Goal: Task Accomplishment & Management: Use online tool/utility

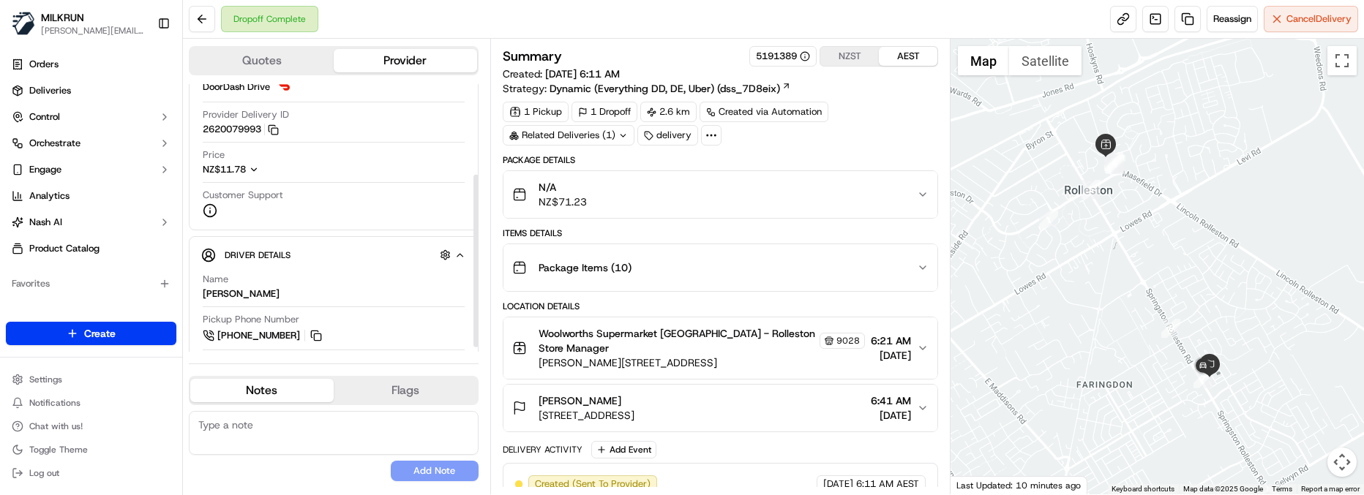
scroll to position [146, 0]
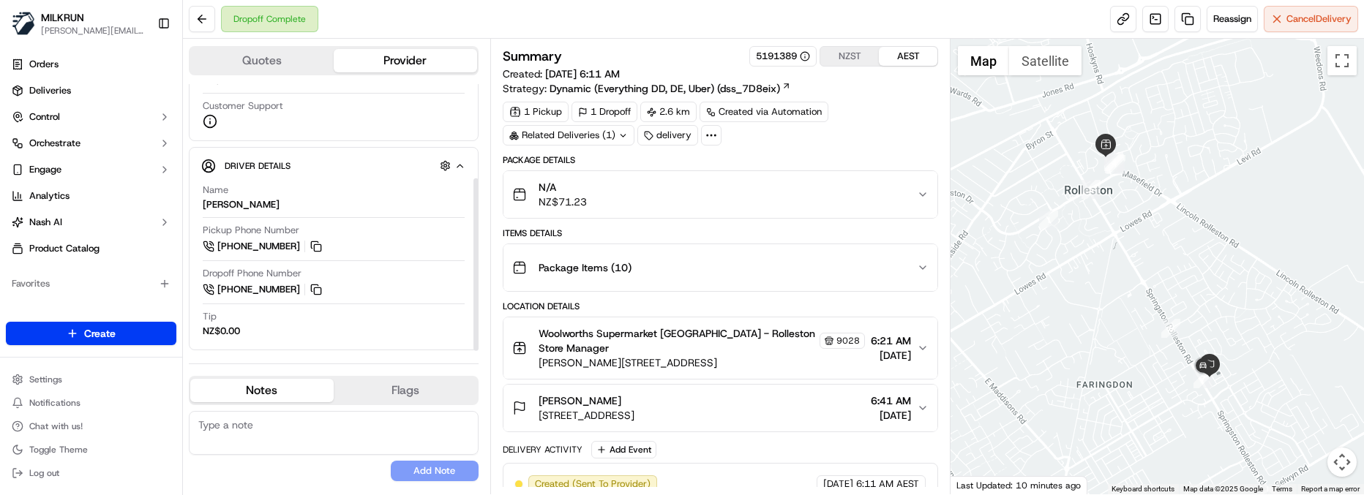
click at [361, 429] on textarea at bounding box center [334, 433] width 290 height 44
paste textarea "Good XXXX Team🌞️ Please can you deliver this order ASAP as the customer has bee…"
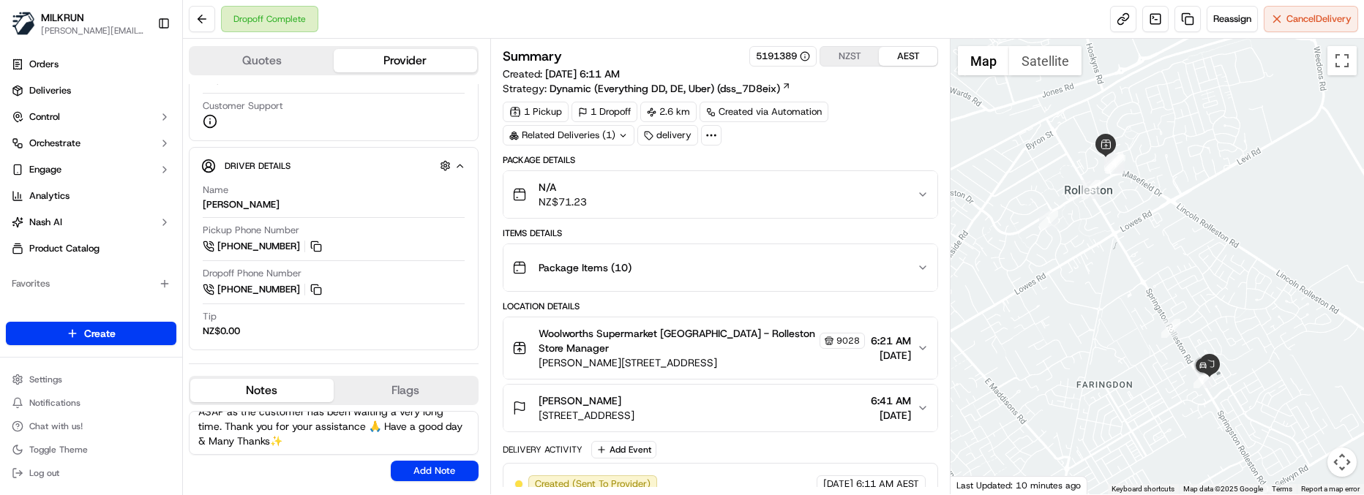
scroll to position [0, 0]
drag, startPoint x: 282, startPoint y: 427, endPoint x: 186, endPoint y: 427, distance: 96.6
click at [186, 427] on div "Quotes Provider Provider Details Hidden ( 4 ) Provider DoorDash Drive Provider …" at bounding box center [336, 267] width 307 height 456
click at [345, 441] on textarea "Kia Ora Jatinder🌞️ Please can you deliver this order ASAP as the customer has b…" at bounding box center [334, 433] width 290 height 44
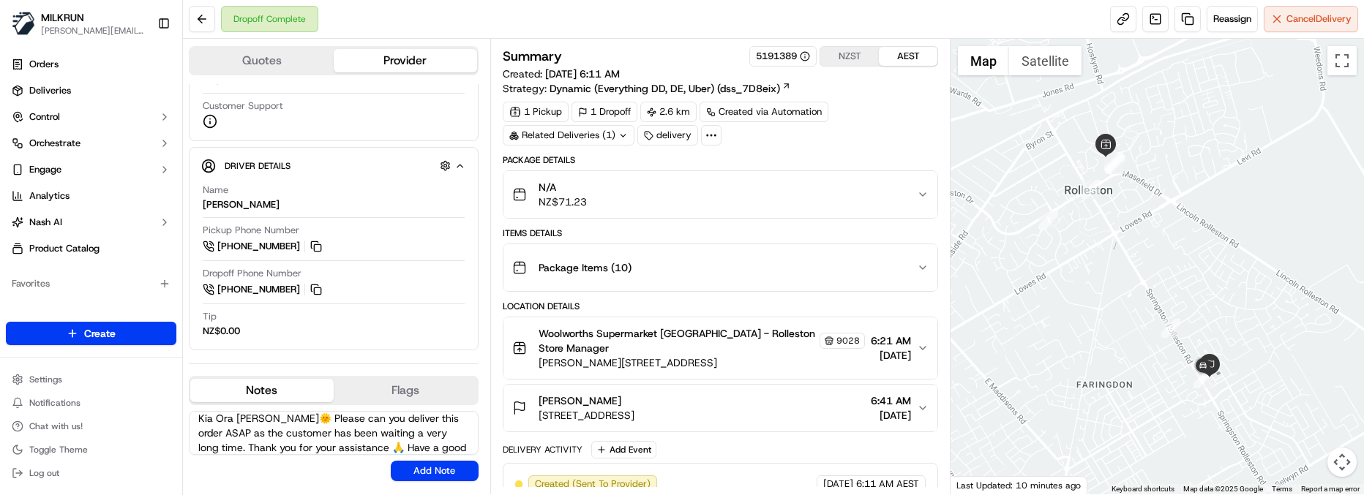
click at [417, 418] on textarea "Kia Ora Jatinder🌞️ Please can you deliver this order ASAP as the customer has b…" at bounding box center [334, 433] width 290 height 44
click at [240, 448] on textarea "Kia Ora Jatinder🌞️ Please can you deliver the correct order ASAP as the custome…" at bounding box center [334, 433] width 290 height 44
type textarea "Kia Ora Jatinder🌞️ Please can you deliver the correct order ASAP as the custome…"
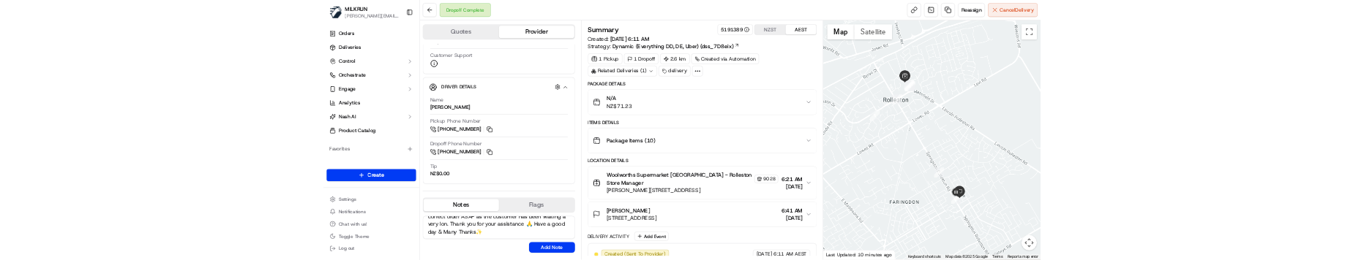
scroll to position [0, 0]
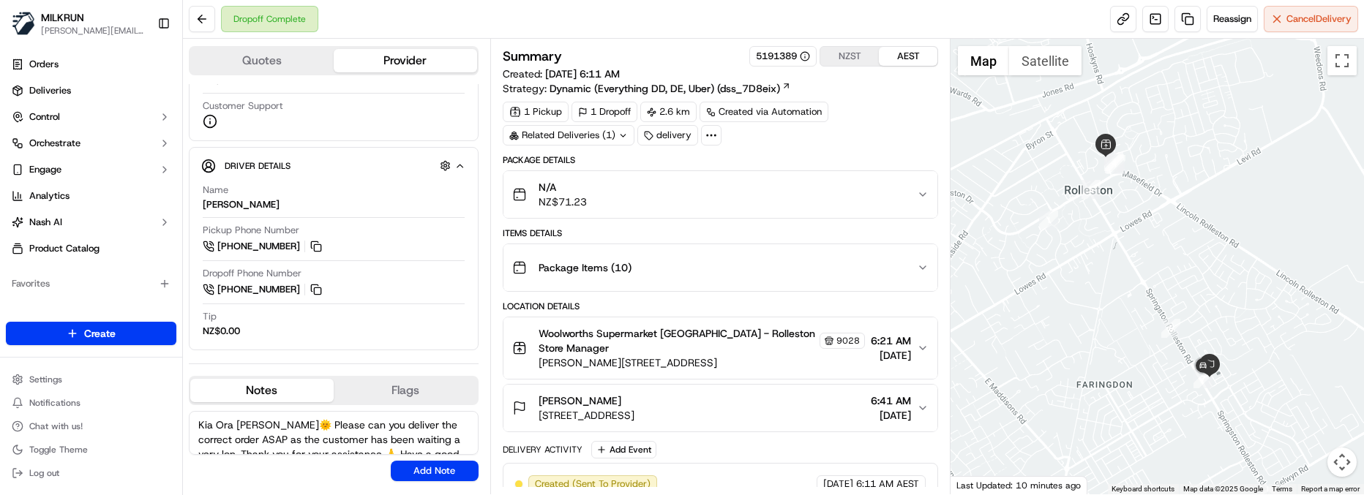
drag, startPoint x: 362, startPoint y: 441, endPoint x: 153, endPoint y: 353, distance: 226.9
click at [153, 353] on div "MILKRUN marcellina.berwick@woolworths.co.nz Toggle Sidebar Orders Deliveries Co…" at bounding box center [682, 247] width 1364 height 495
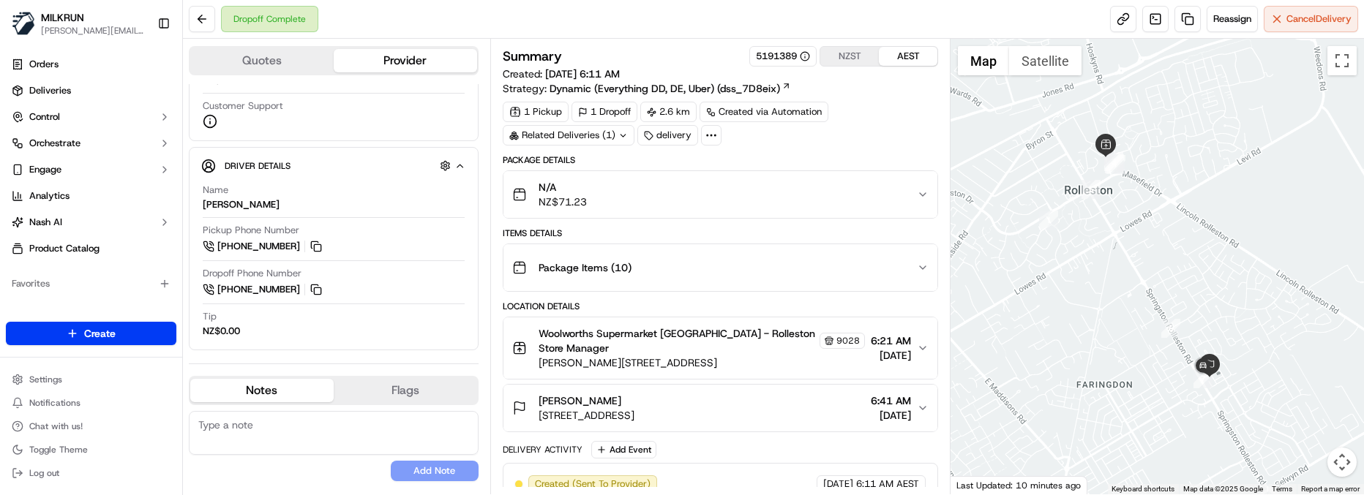
click at [321, 439] on textarea at bounding box center [334, 433] width 290 height 44
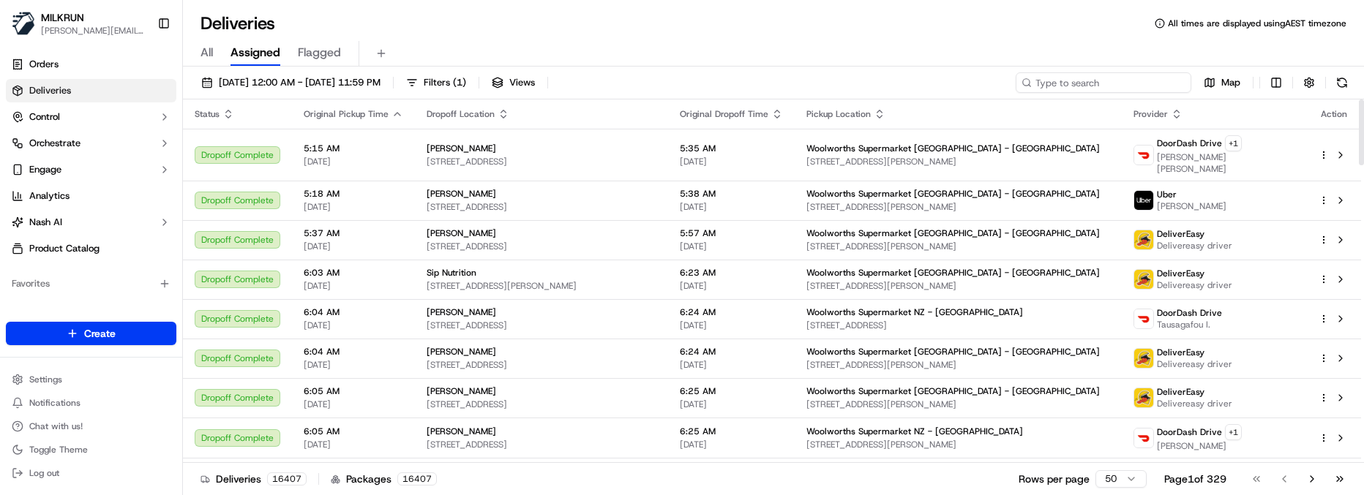
click at [1130, 91] on input at bounding box center [1103, 82] width 176 height 20
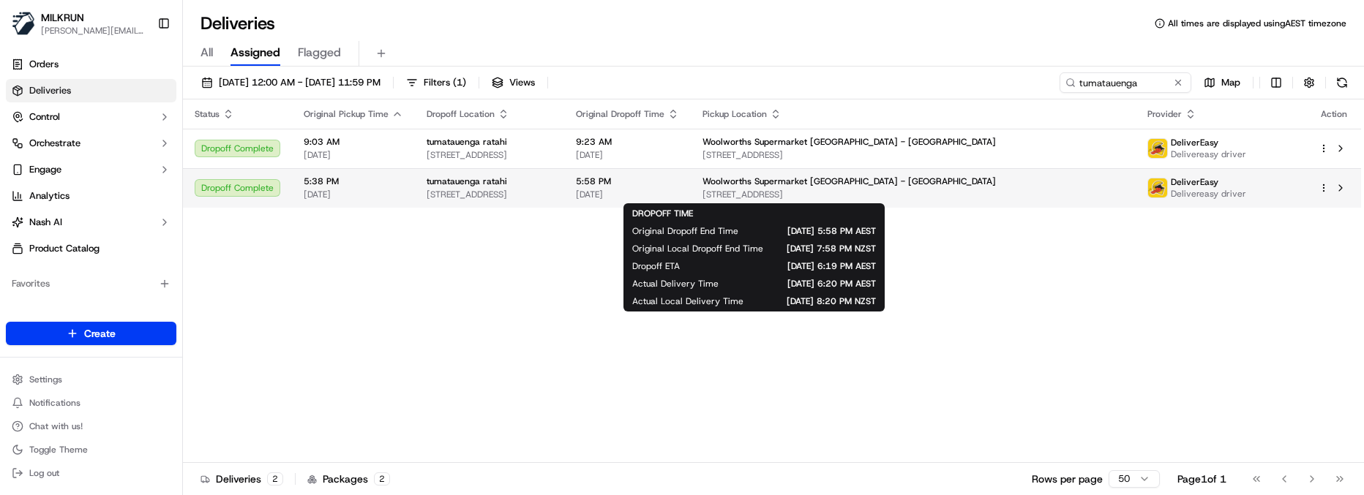
click at [679, 183] on span "5:58 PM" at bounding box center [627, 182] width 103 height 12
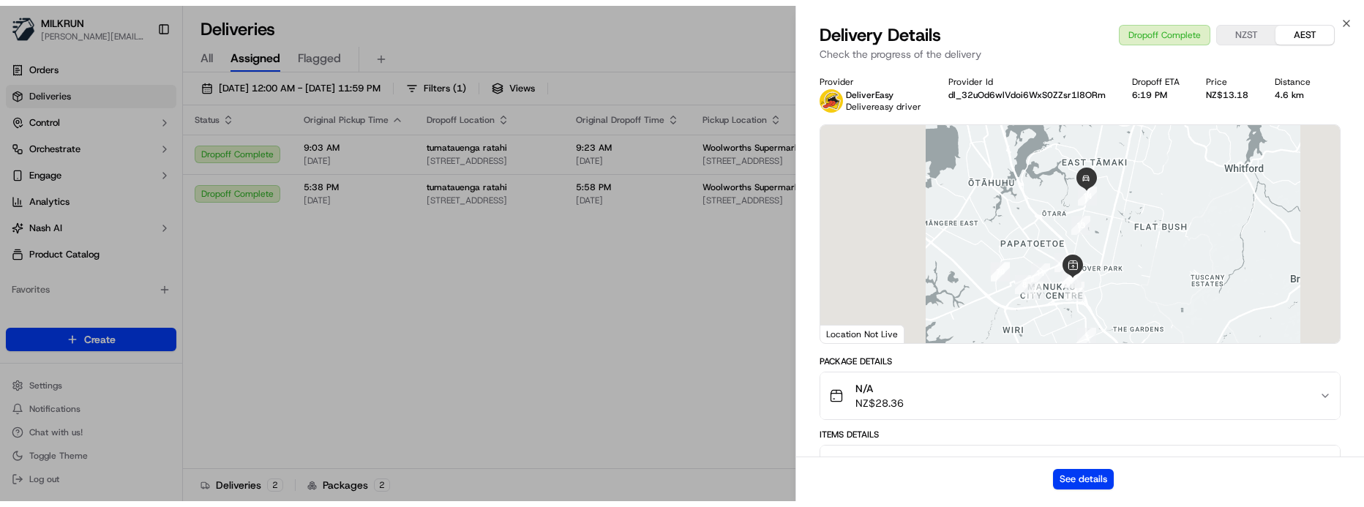
scroll to position [146, 0]
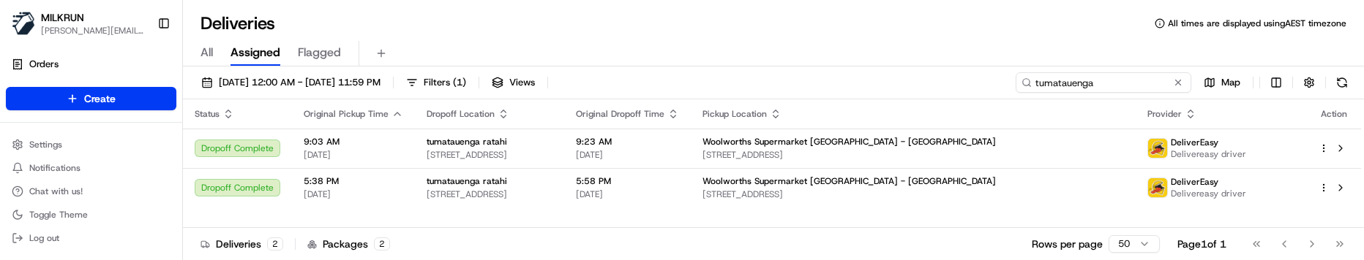
drag, startPoint x: 1152, startPoint y: 81, endPoint x: 816, endPoint y: 52, distance: 337.1
click at [830, 57] on div "Deliveries All times are displayed using AEST timezone All Assigned Flagged 19/…" at bounding box center [773, 130] width 1181 height 260
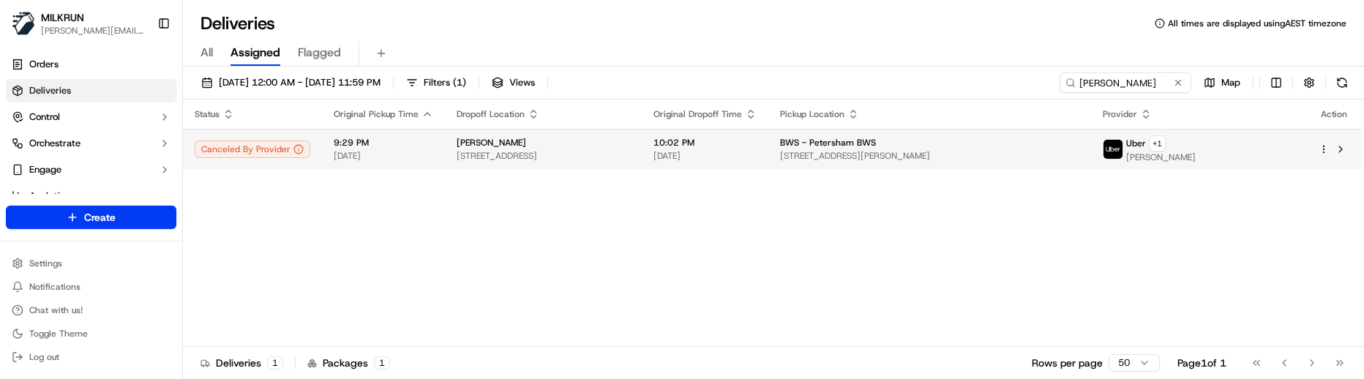
click at [922, 154] on span "Cnr Stanmore Rd & Marshall St, Petersham, NSW 2049, AU" at bounding box center [929, 156] width 298 height 12
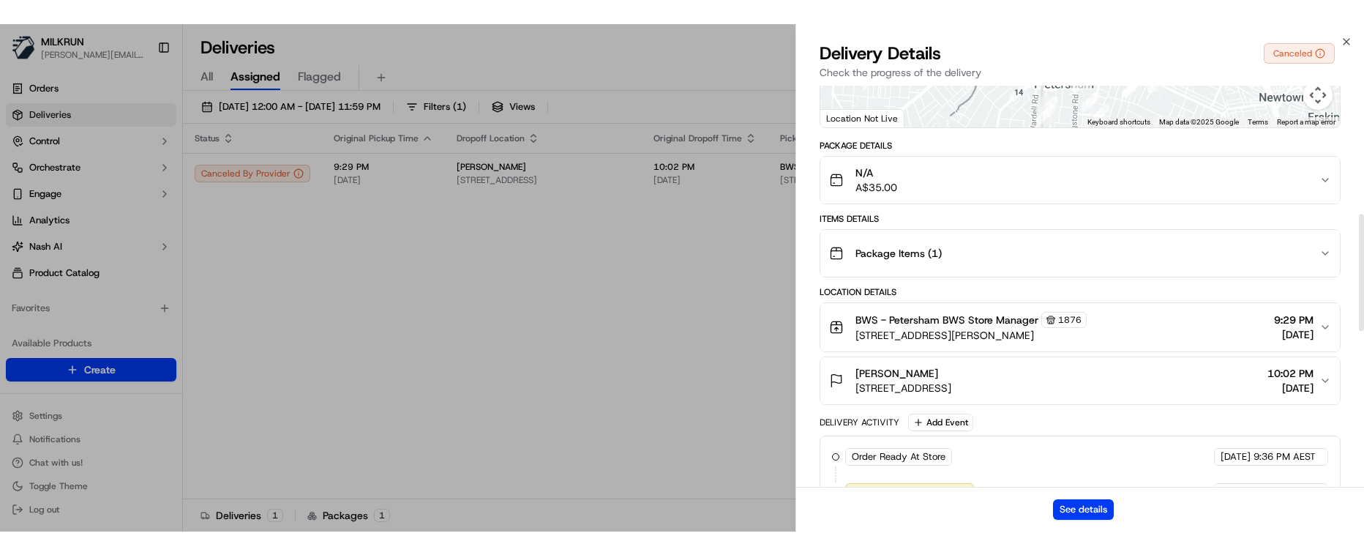
scroll to position [439, 0]
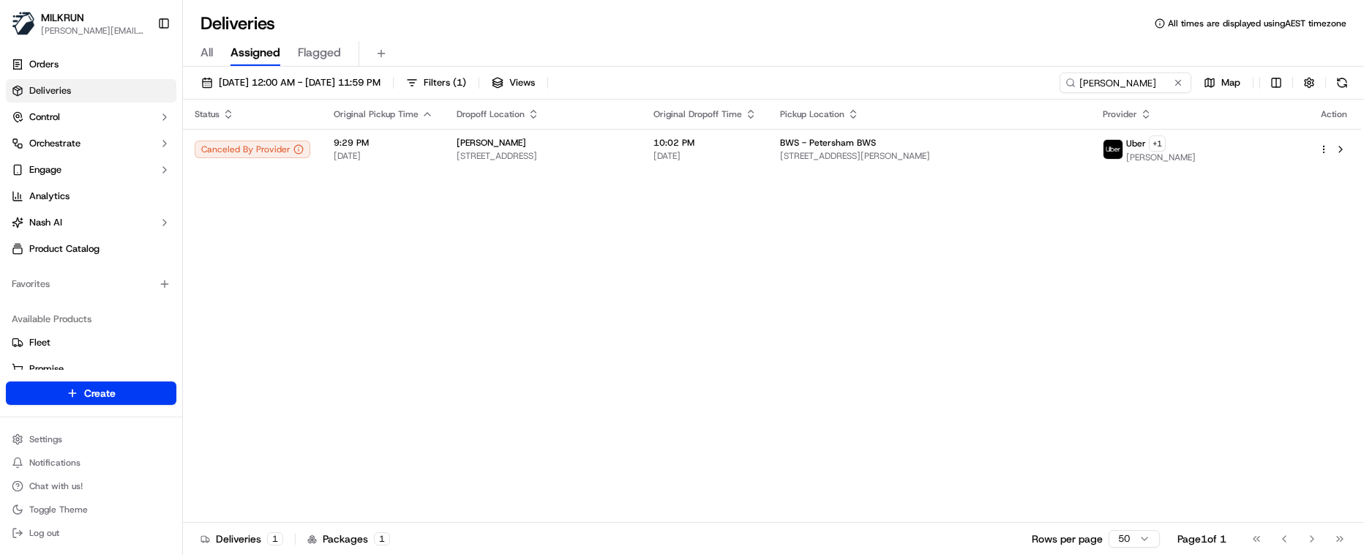
drag, startPoint x: 911, startPoint y: 427, endPoint x: 1036, endPoint y: 271, distance: 199.3
click at [912, 426] on div "Status Original Pickup Time Dropoff Location Original Dropoff Time Pickup Locat…" at bounding box center [772, 310] width 1178 height 423
drag, startPoint x: 1133, startPoint y: 80, endPoint x: 919, endPoint y: 70, distance: 214.6
click at [922, 72] on div "19/09/2025 12:00 AM - 19/09/2025 11:59 PM Filters ( 1 ) Views simo asmus Map St…" at bounding box center [773, 312] width 1181 height 491
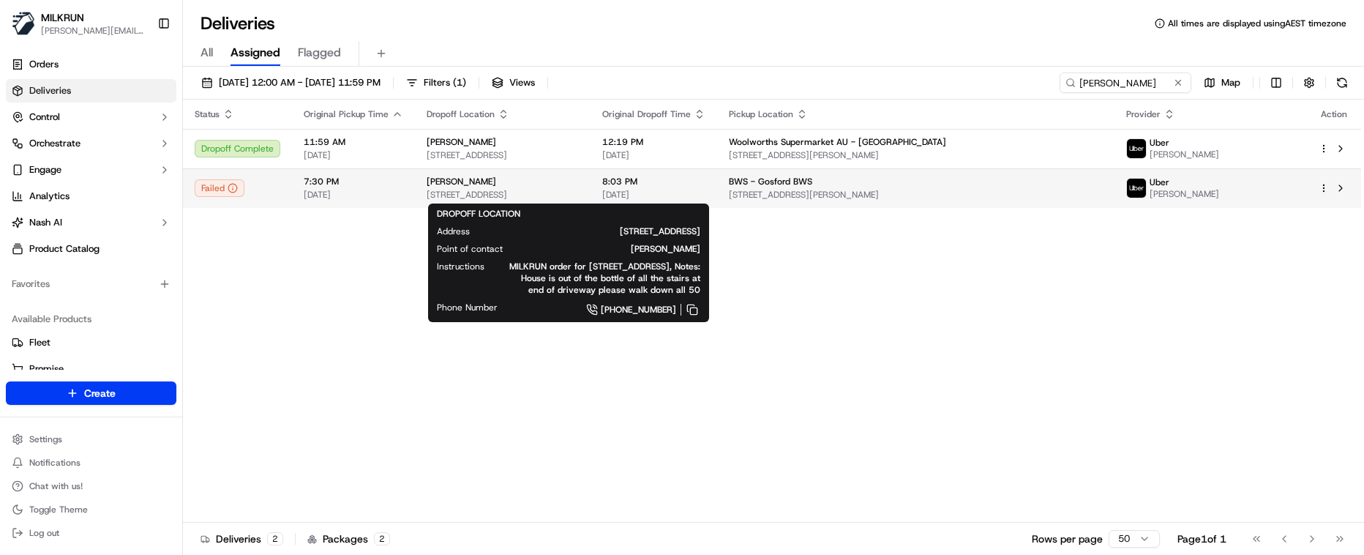
click at [579, 196] on span "7A Derwyn Close, North Gosford, NSW 2250, AU" at bounding box center [503, 195] width 152 height 12
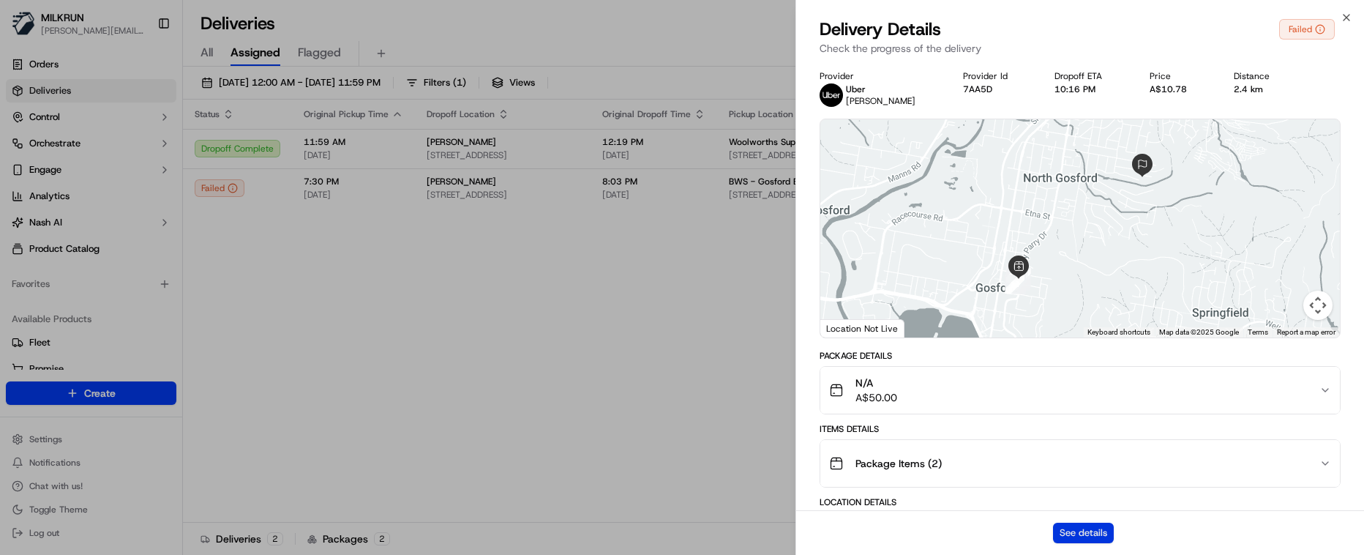
click at [1078, 495] on button "See details" at bounding box center [1083, 532] width 61 height 20
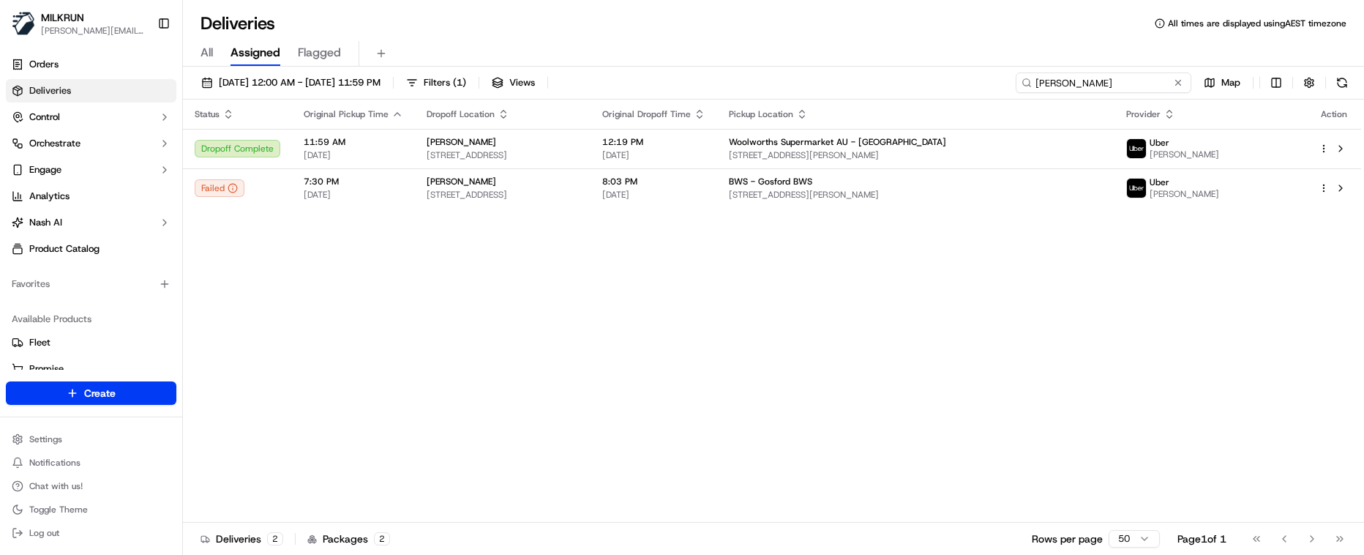
drag, startPoint x: 1149, startPoint y: 82, endPoint x: 827, endPoint y: 97, distance: 323.0
click at [827, 97] on div "19/09/2025 12:00 AM - 19/09/2025 11:59 PM Filters ( 1 ) Views khy wright Map" at bounding box center [773, 85] width 1181 height 27
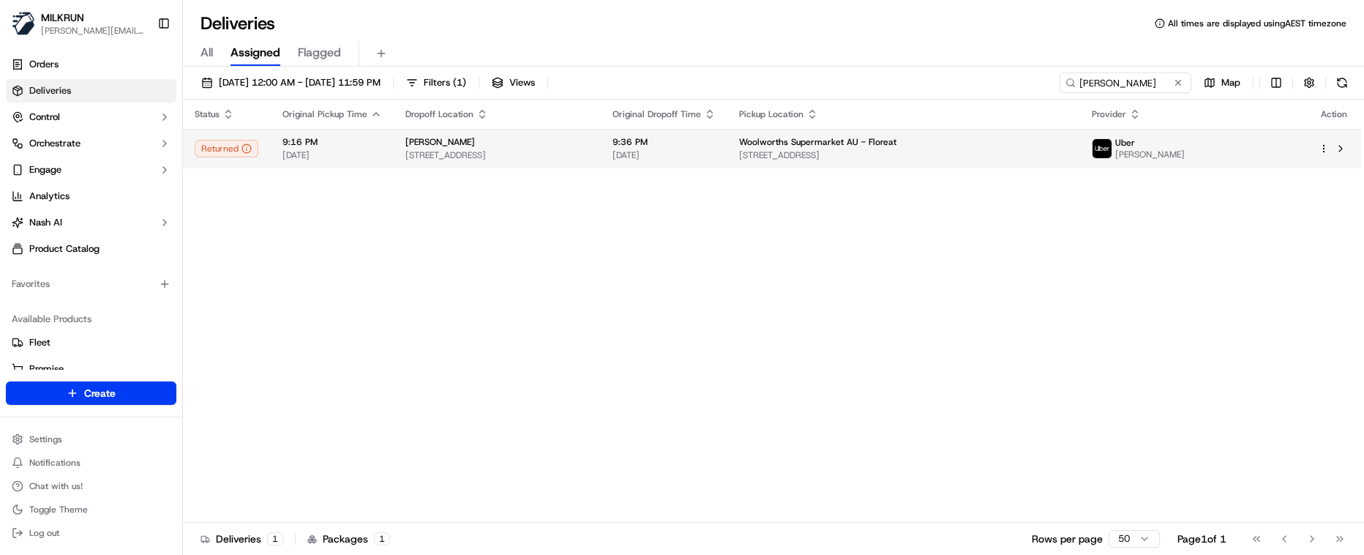
click at [716, 159] on span "19/09/2025" at bounding box center [663, 155] width 103 height 12
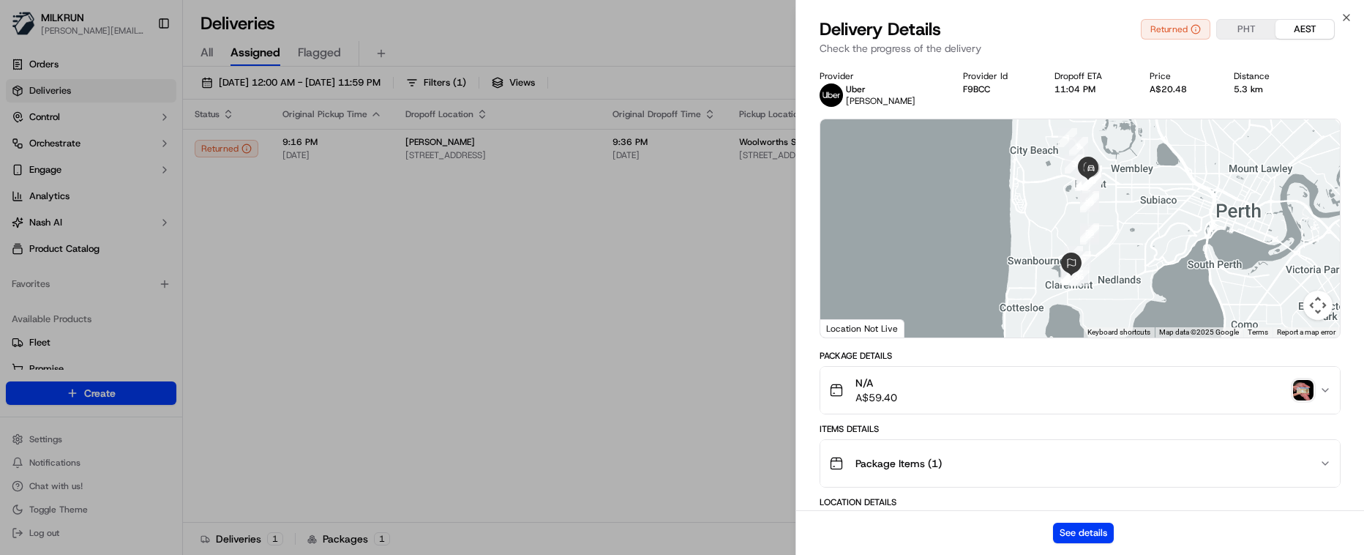
click at [1303, 378] on div "N/A A$59.40" at bounding box center [1074, 389] width 490 height 29
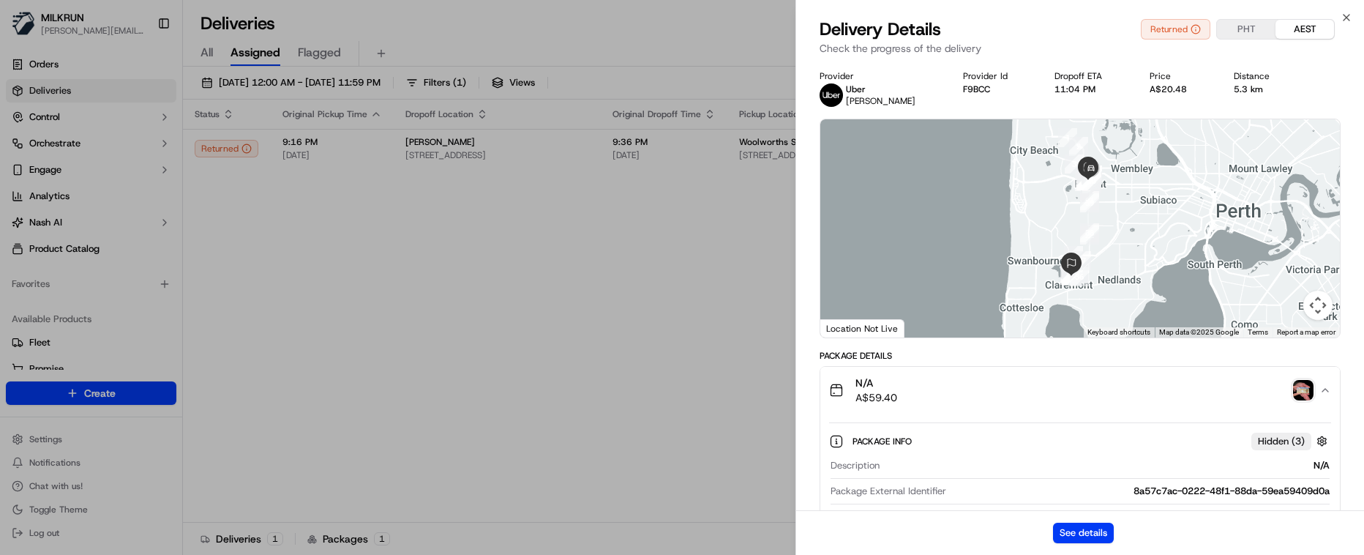
click at [1303, 387] on img "button" at bounding box center [1303, 390] width 20 height 20
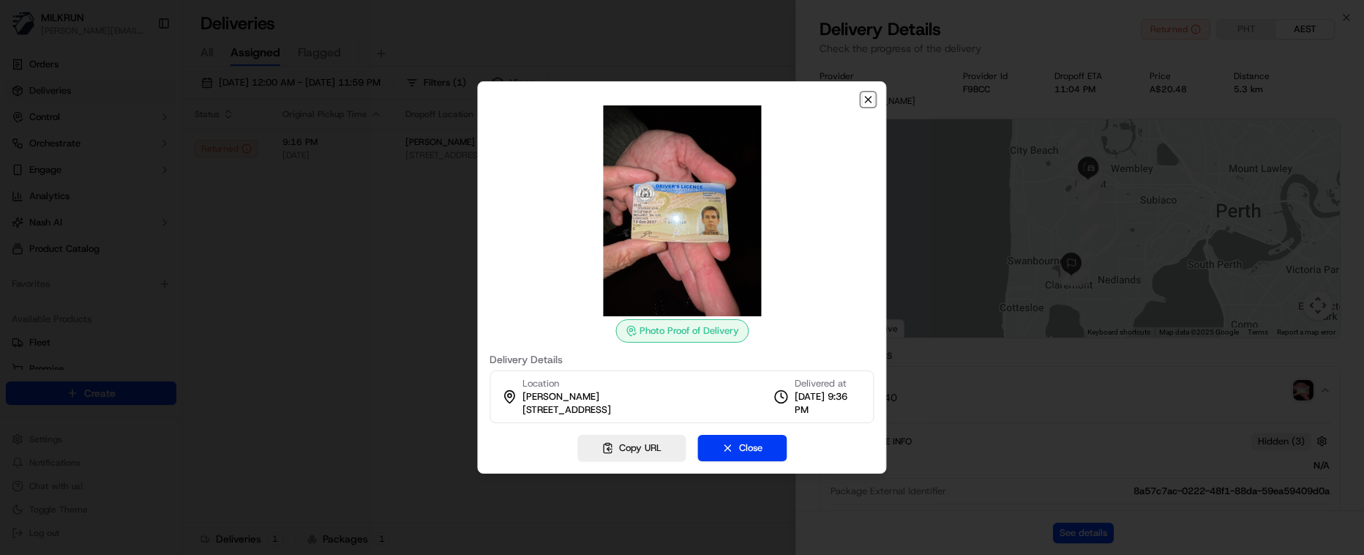
click at [871, 99] on icon "button" at bounding box center [869, 100] width 12 height 12
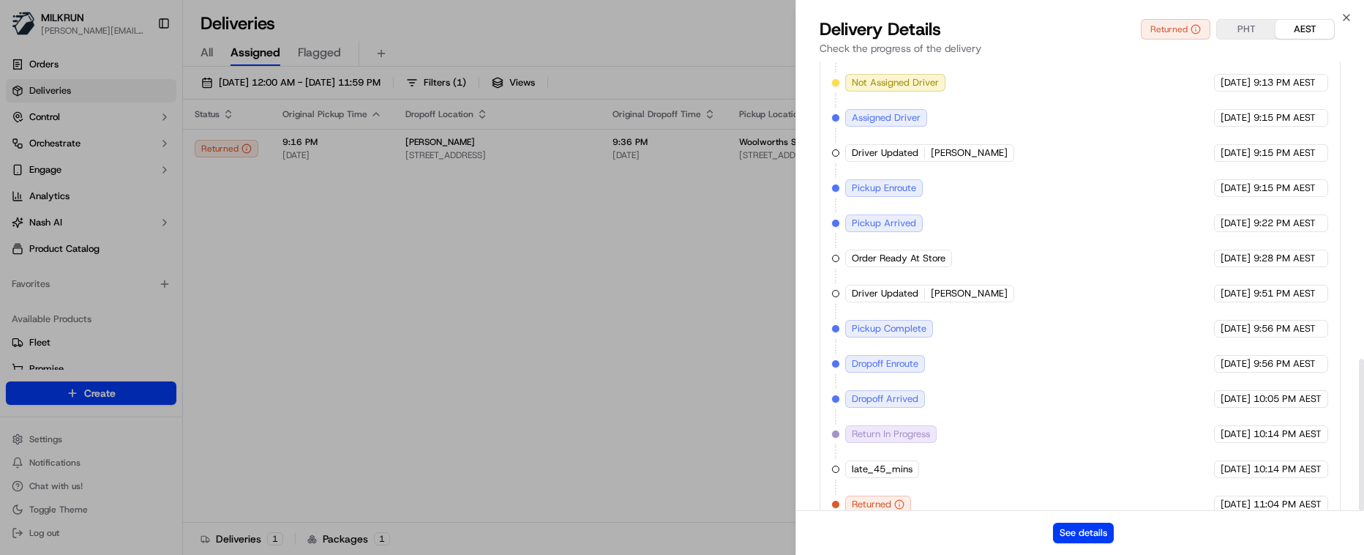
scroll to position [882, 0]
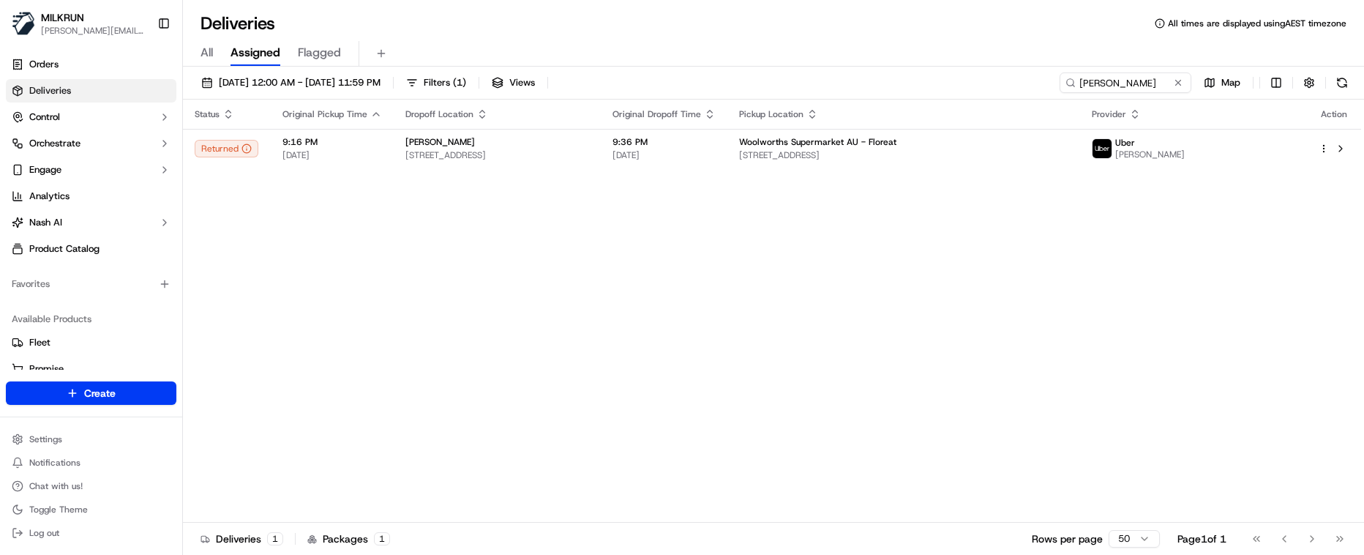
drag, startPoint x: 803, startPoint y: 321, endPoint x: 810, endPoint y: 318, distance: 7.5
click at [806, 320] on div "Status Original Pickup Time Dropoff Location Original Dropoff Time Pickup Locat…" at bounding box center [772, 310] width 1178 height 423
drag, startPoint x: 1154, startPoint y: 83, endPoint x: 879, endPoint y: 76, distance: 274.4
click at [882, 76] on div "19/09/2025 12:00 AM - 19/09/2025 11:59 PM Filters ( 1 ) Views Douglas rose Map" at bounding box center [773, 85] width 1181 height 27
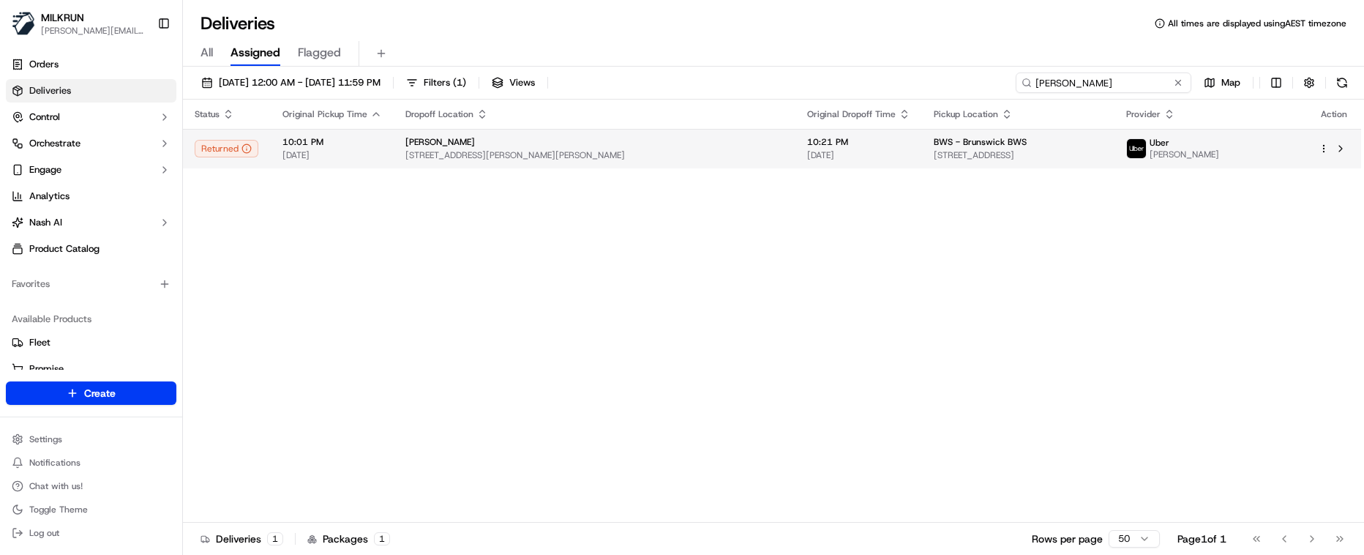
type input "sam garrett"
click at [829, 143] on span "10:21 PM" at bounding box center [858, 142] width 103 height 12
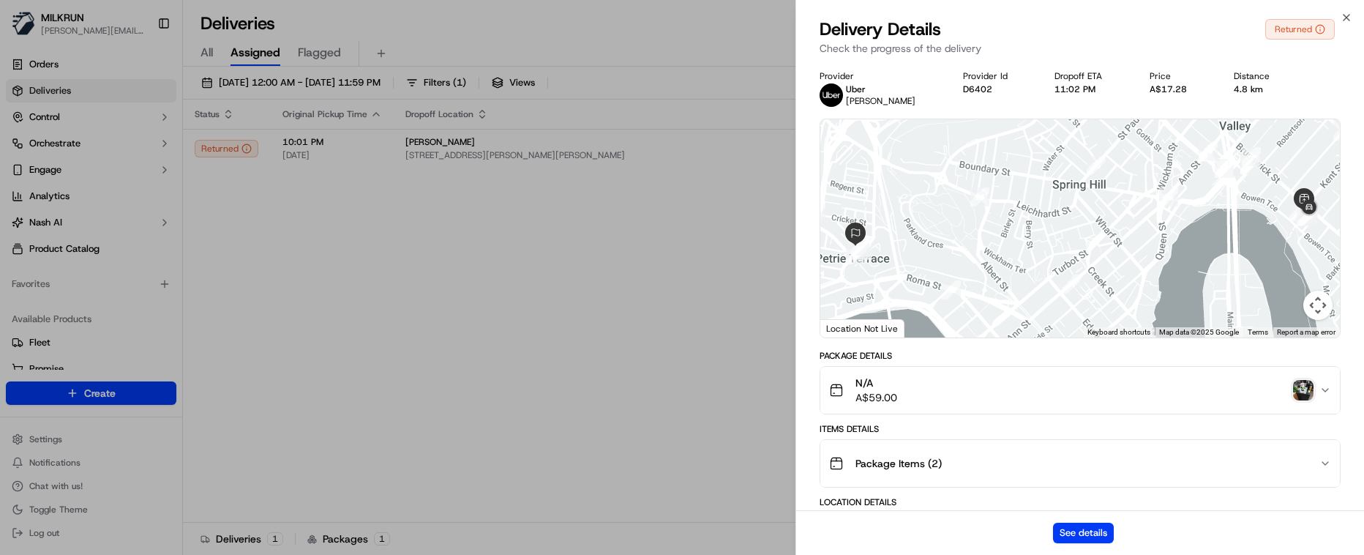
click at [1302, 389] on img "button" at bounding box center [1303, 390] width 20 height 20
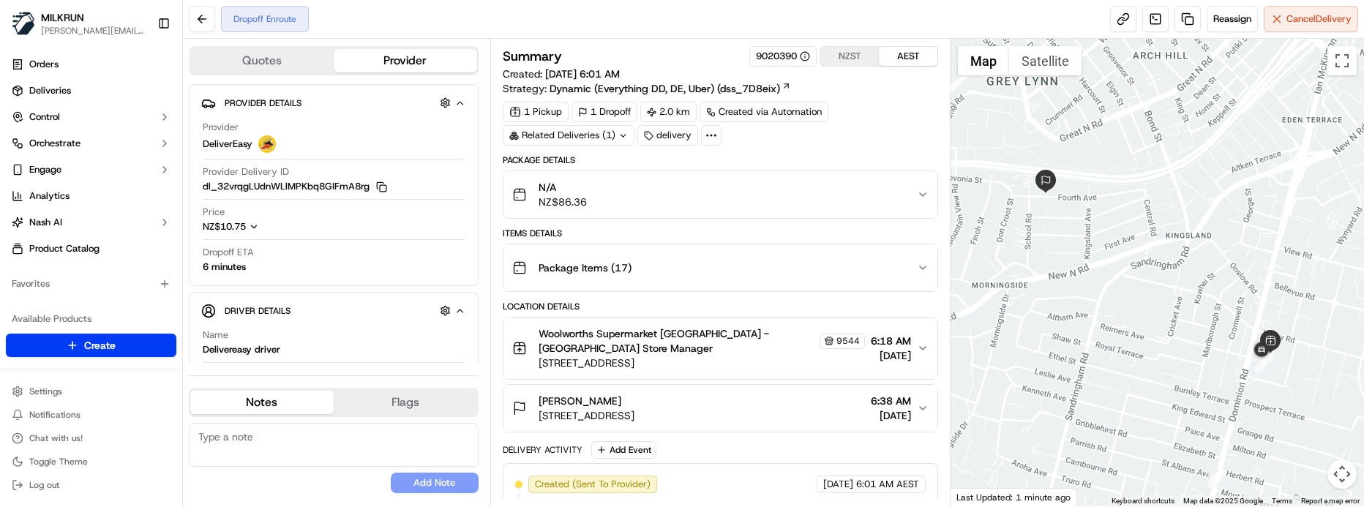
click at [279, 407] on button "Notes" at bounding box center [261, 402] width 143 height 23
click at [310, 449] on textarea at bounding box center [334, 445] width 290 height 44
paste textarea "Good XXXX Team🌞️ Please can you deliver this order ASAP as the customer has bee…"
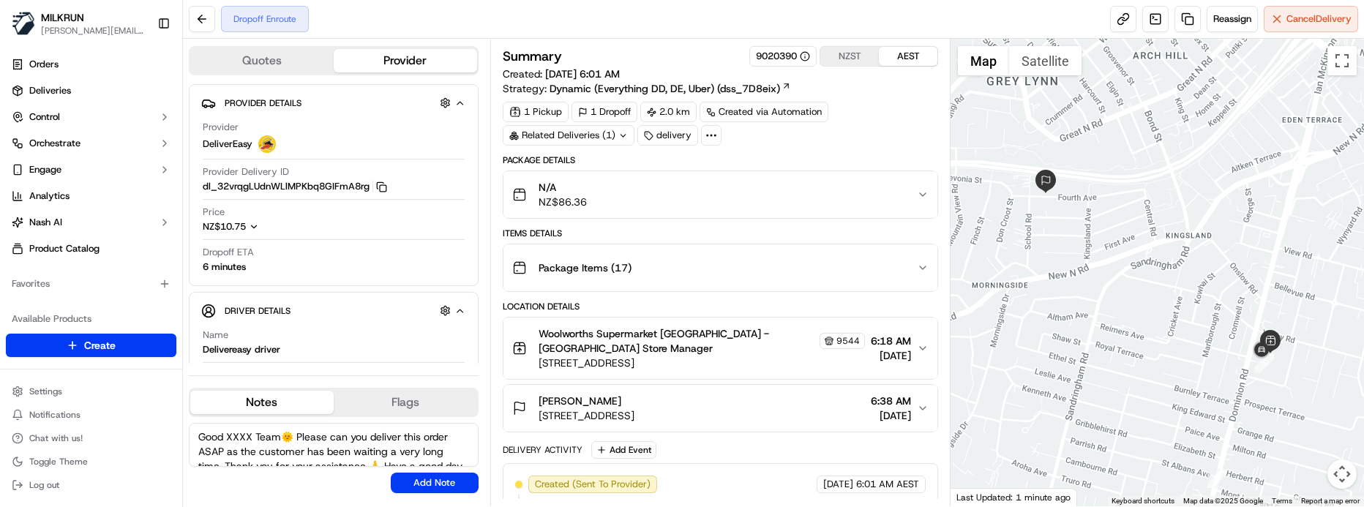
drag, startPoint x: 252, startPoint y: 440, endPoint x: 143, endPoint y: 448, distance: 110.1
click at [143, 448] on div "MILKRUN marcellina.berwick@woolworths.co.nz Toggle Sidebar Orders Deliveries Co…" at bounding box center [682, 253] width 1364 height 507
click at [253, 451] on textarea "Good XXXX Team🌞️ Please can you deliver this order ASAP as the customer has bee…" at bounding box center [334, 445] width 290 height 44
drag, startPoint x: 244, startPoint y: 438, endPoint x: 172, endPoint y: 434, distance: 71.8
click at [172, 434] on div "MILKRUN marcellina.berwick@woolworths.co.nz Toggle Sidebar Orders Deliveries Co…" at bounding box center [682, 253] width 1364 height 507
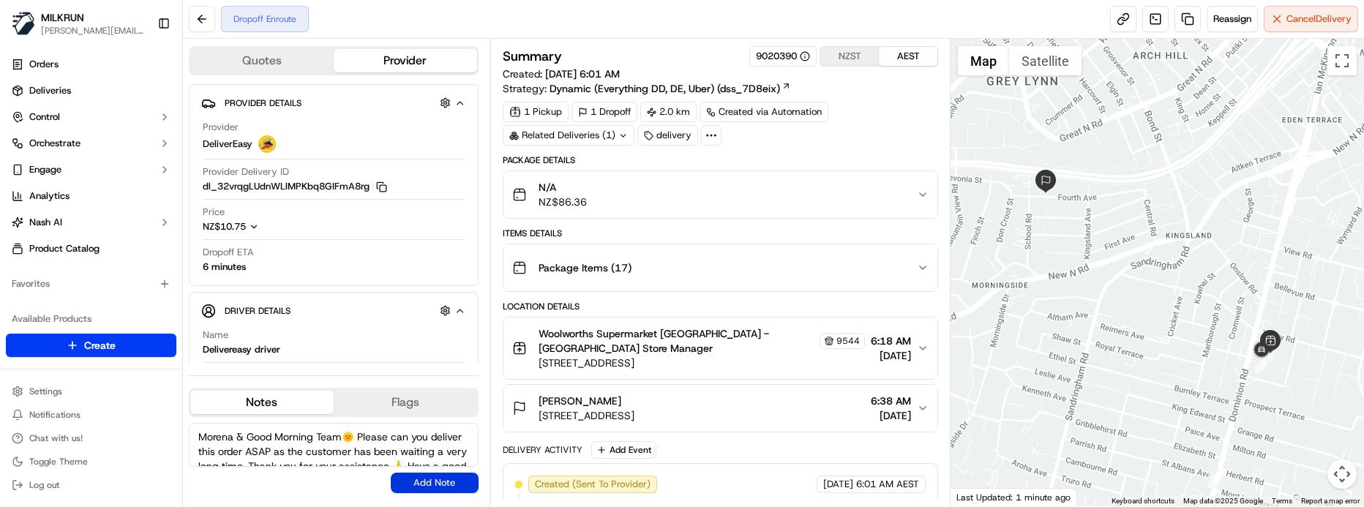
type textarea "Morena & Good Morning Team🌞️ Please can you deliver this order ASAP as the cust…"
click at [451, 492] on button "Add Note" at bounding box center [435, 483] width 88 height 20
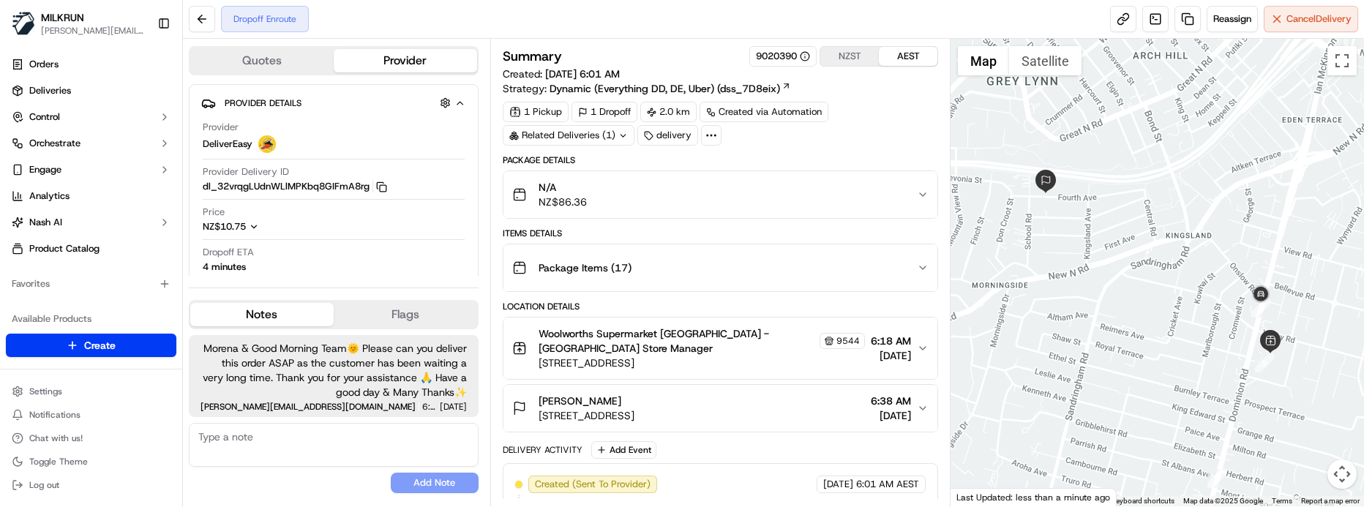
drag, startPoint x: 263, startPoint y: 484, endPoint x: 292, endPoint y: 447, distance: 46.4
click at [263, 484] on div "No results found Add Note" at bounding box center [334, 458] width 290 height 70
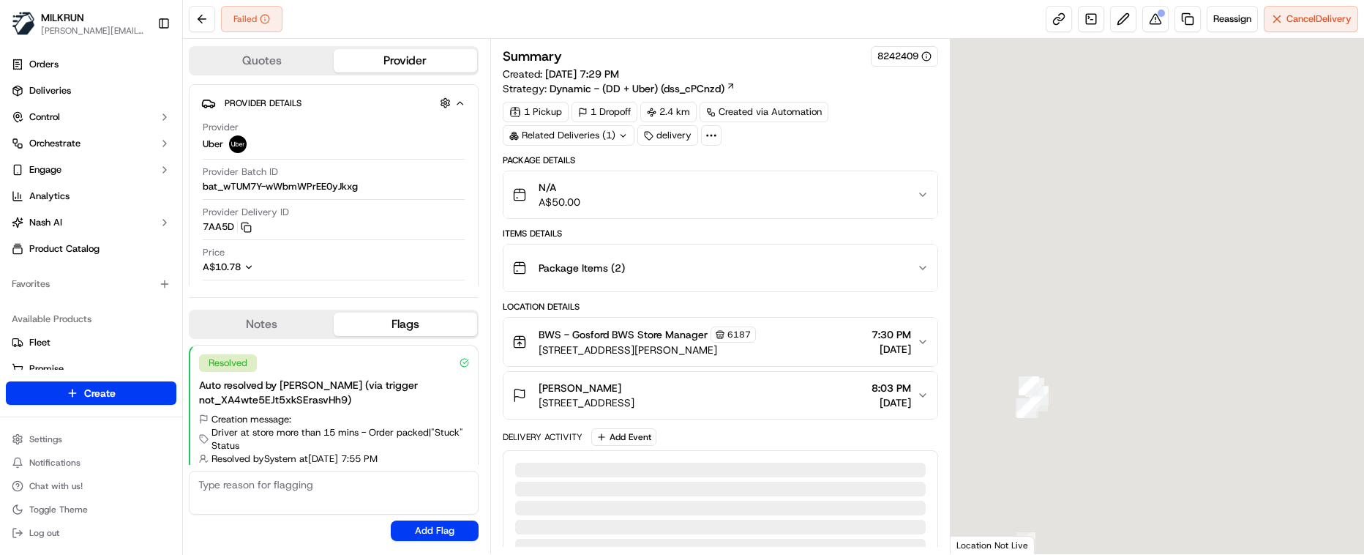
scroll to position [187, 0]
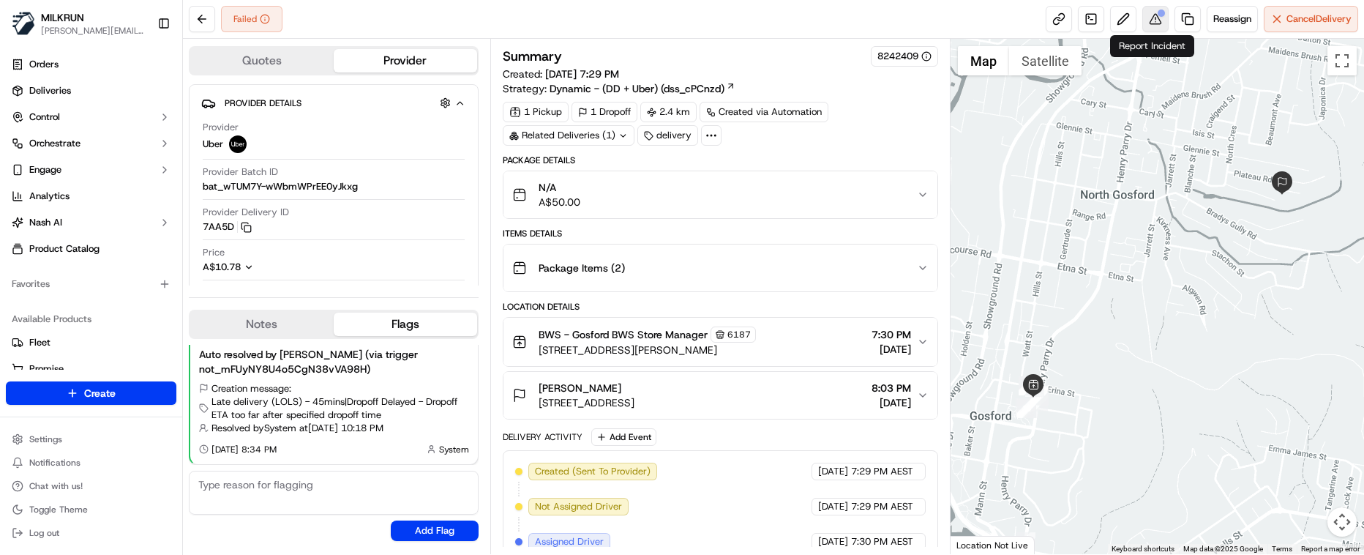
click at [1152, 17] on button at bounding box center [1155, 19] width 26 height 26
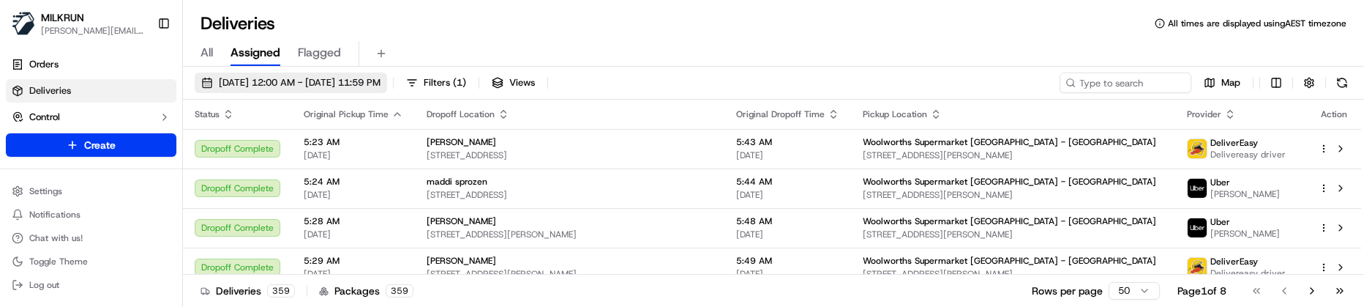
click at [296, 83] on span "[DATE] 12:00 AM - [DATE] 11:59 PM" at bounding box center [300, 82] width 162 height 13
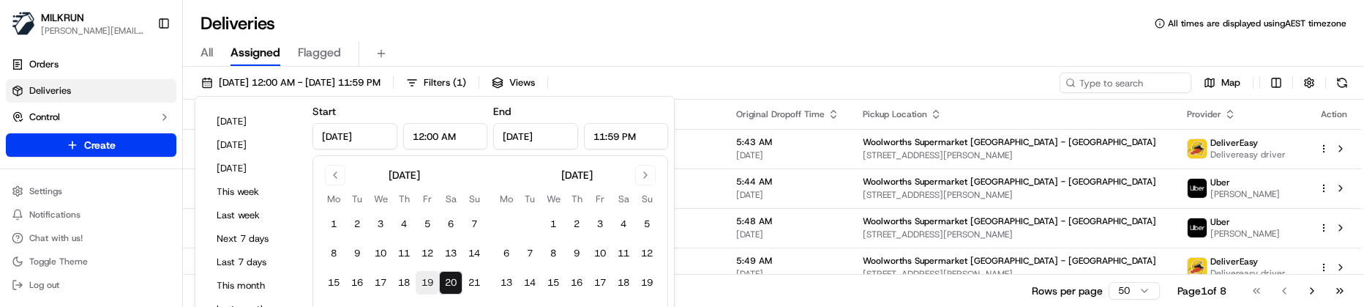
click at [429, 283] on button "19" at bounding box center [427, 282] width 23 height 23
type input "Sep 19, 2025"
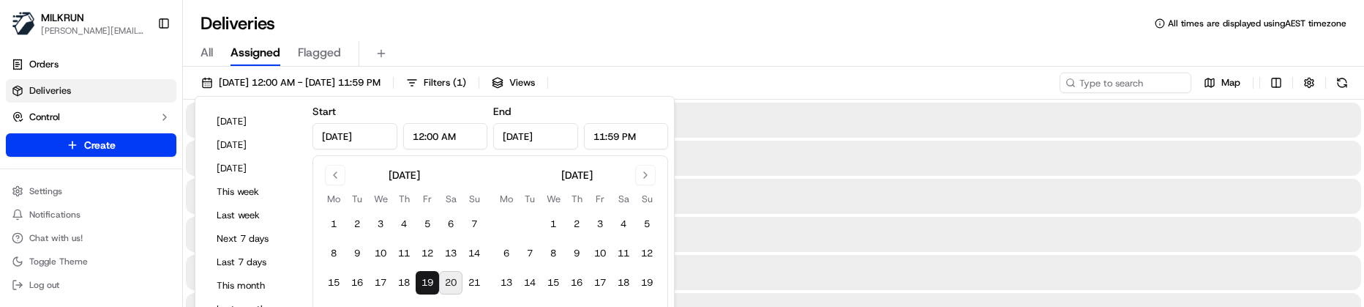
click at [429, 283] on button "19" at bounding box center [427, 282] width 23 height 23
click at [526, 18] on div "Deliveries All times are displayed using AEST timezone" at bounding box center [773, 23] width 1181 height 23
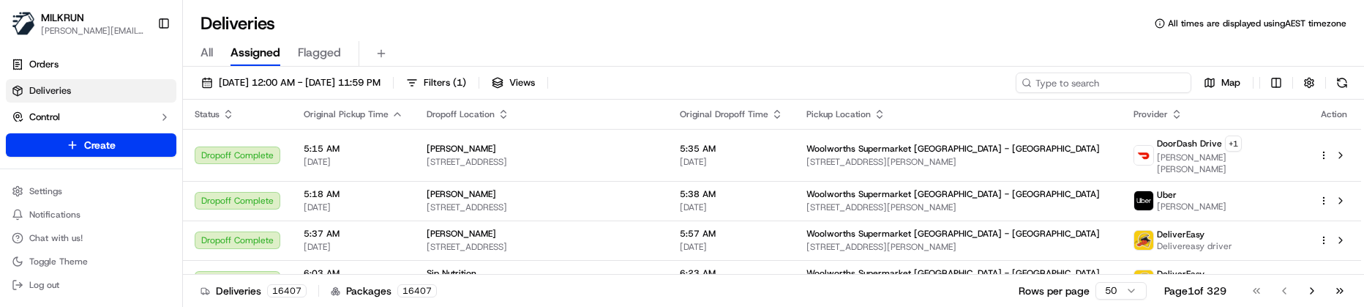
click at [1148, 78] on input at bounding box center [1103, 82] width 176 height 20
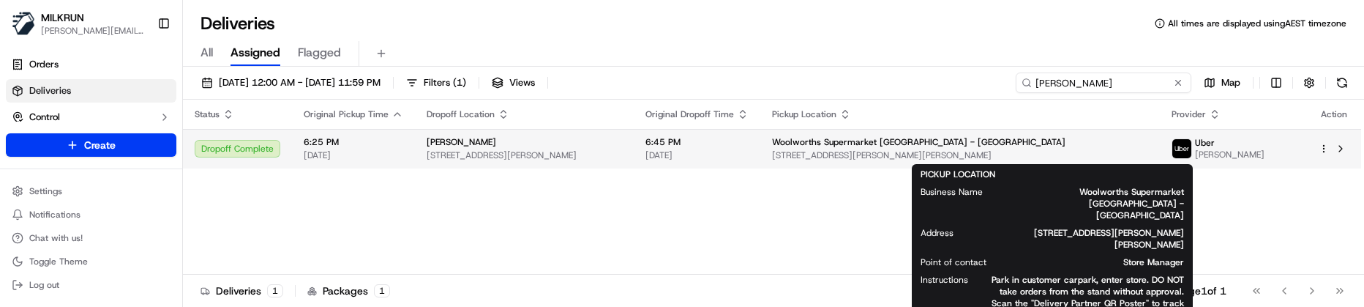
type input "moana rose"
click at [984, 156] on span "[STREET_ADDRESS][PERSON_NAME][PERSON_NAME]" at bounding box center [960, 155] width 376 height 12
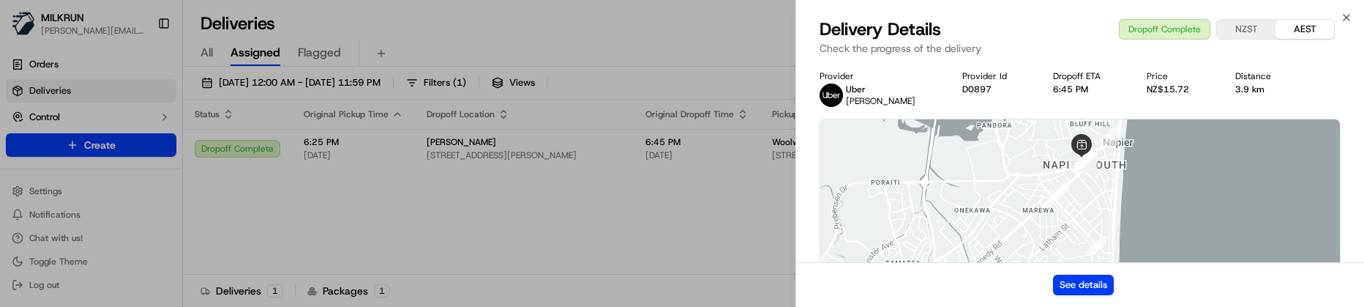
drag, startPoint x: 379, startPoint y: 229, endPoint x: 452, endPoint y: 176, distance: 90.2
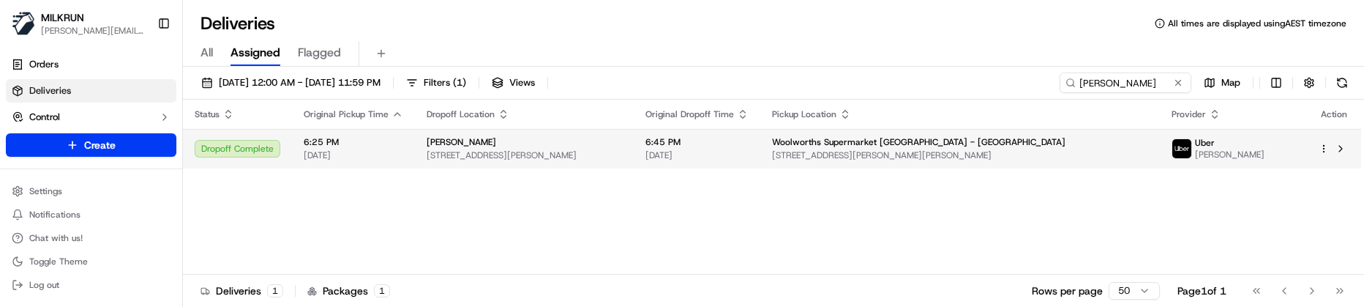
click at [473, 146] on div "[PERSON_NAME]" at bounding box center [524, 142] width 195 height 12
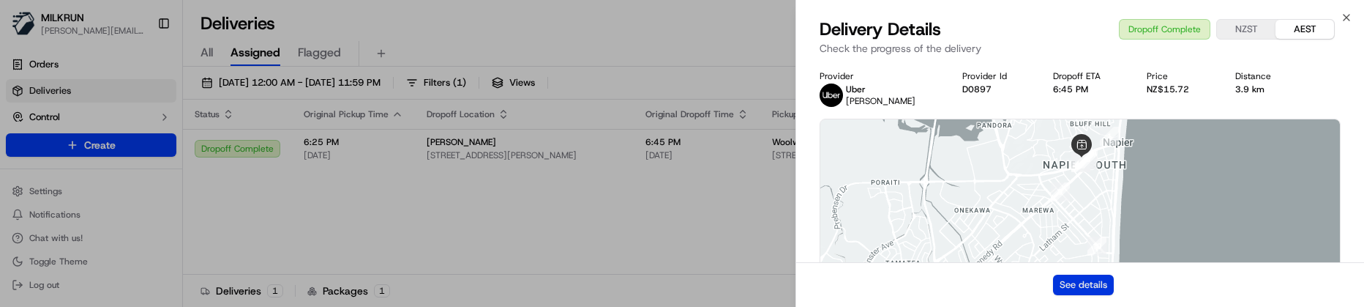
click at [1061, 284] on button "See details" at bounding box center [1083, 284] width 61 height 20
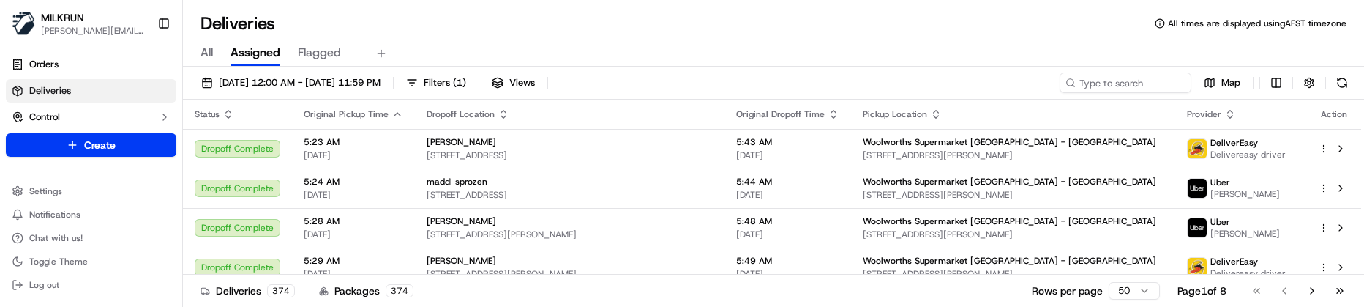
click at [713, 282] on div "Deliveries 374 Packages 374 Rows per page 50 Page 1 of 8 Go to first page Go to…" at bounding box center [773, 290] width 1181 height 33
drag, startPoint x: 623, startPoint y: 290, endPoint x: 653, endPoint y: 267, distance: 37.0
click at [623, 290] on div "Deliveries 386 Packages 386 Rows per page 50 Page 1 of 8 Go to first page Go to…" at bounding box center [773, 290] width 1181 height 33
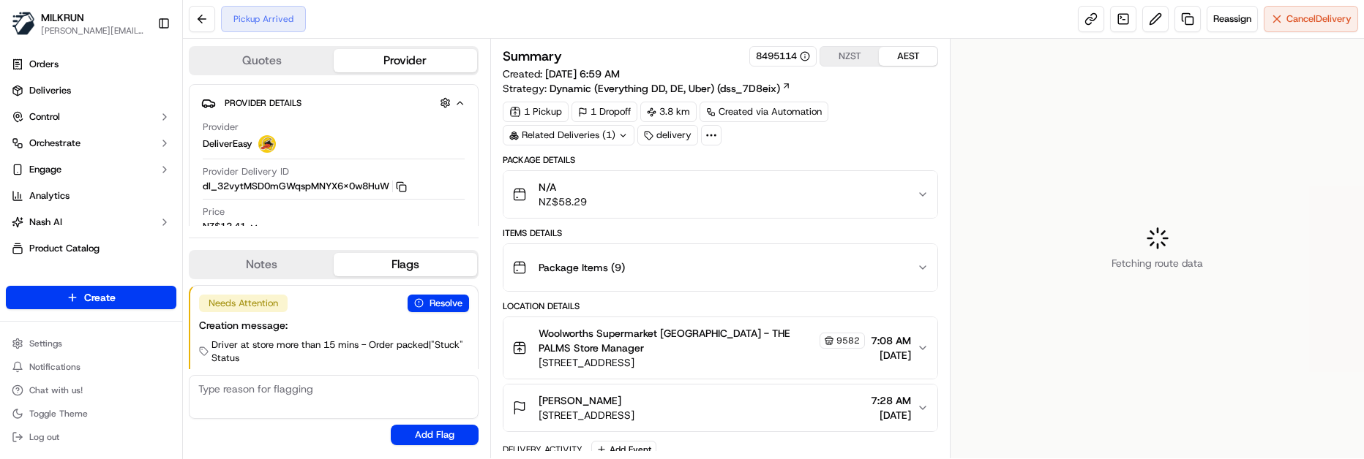
scroll to position [25, 0]
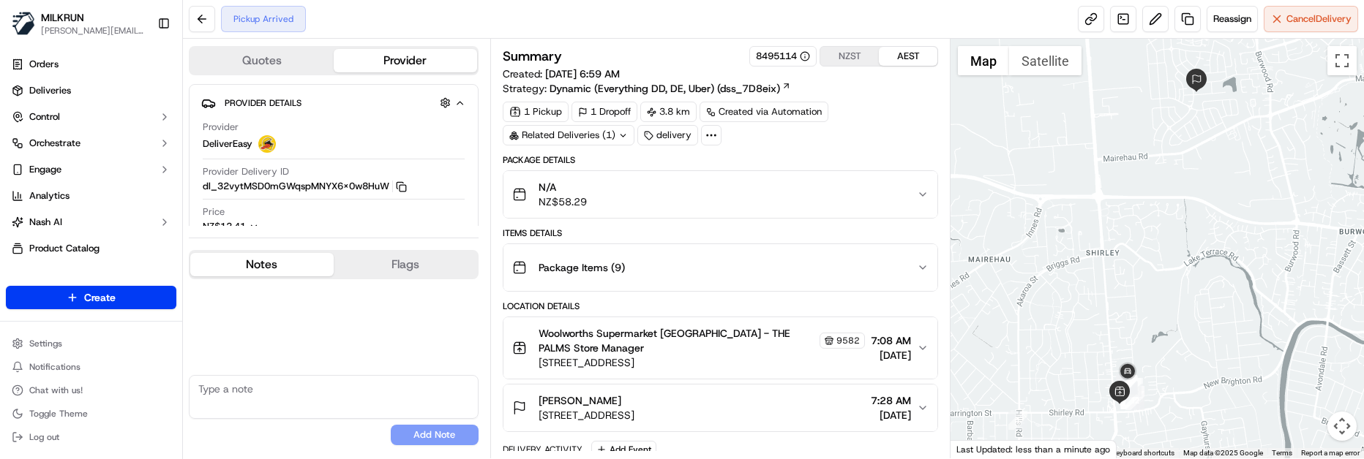
click at [279, 266] on button "Notes" at bounding box center [261, 264] width 143 height 23
click at [309, 401] on textarea at bounding box center [334, 397] width 290 height 44
paste textarea "Good XXXX Team🌞️ Please can you deliver this order ASAP as the customer has bee…"
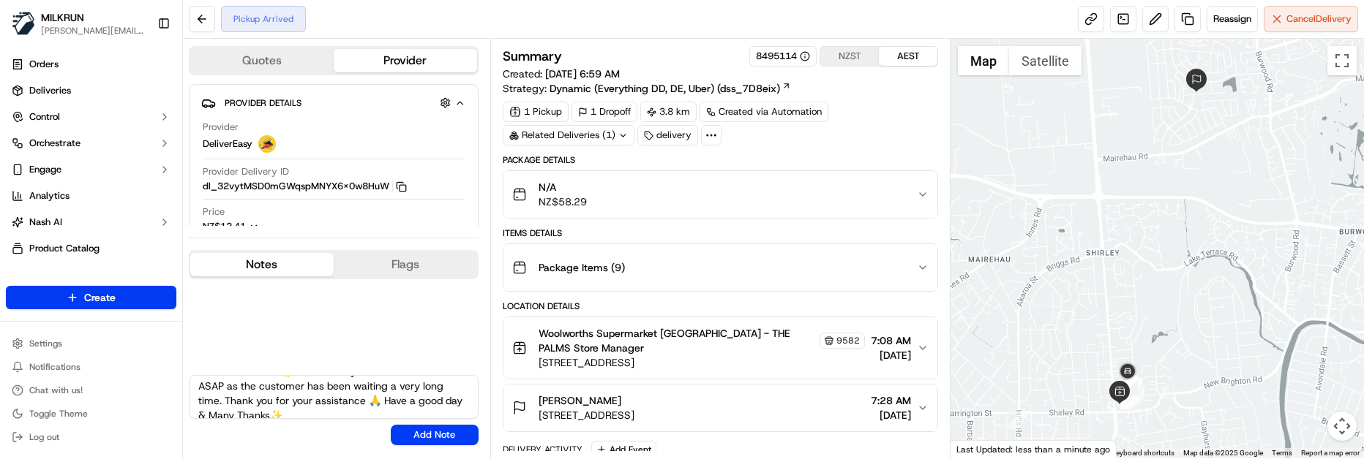
scroll to position [0, 0]
drag, startPoint x: 259, startPoint y: 386, endPoint x: 148, endPoint y: 382, distance: 111.3
click at [148, 382] on div "[PERSON_NAME] [PERSON_NAME][EMAIL_ADDRESS][DOMAIN_NAME] Toggle Sidebar Orders D…" at bounding box center [682, 229] width 1364 height 459
type textarea "Morena & Good Morning Team🌞️ Please can you deliver this order ASAP as the cust…"
click at [455, 436] on button "Add Note" at bounding box center [435, 435] width 88 height 20
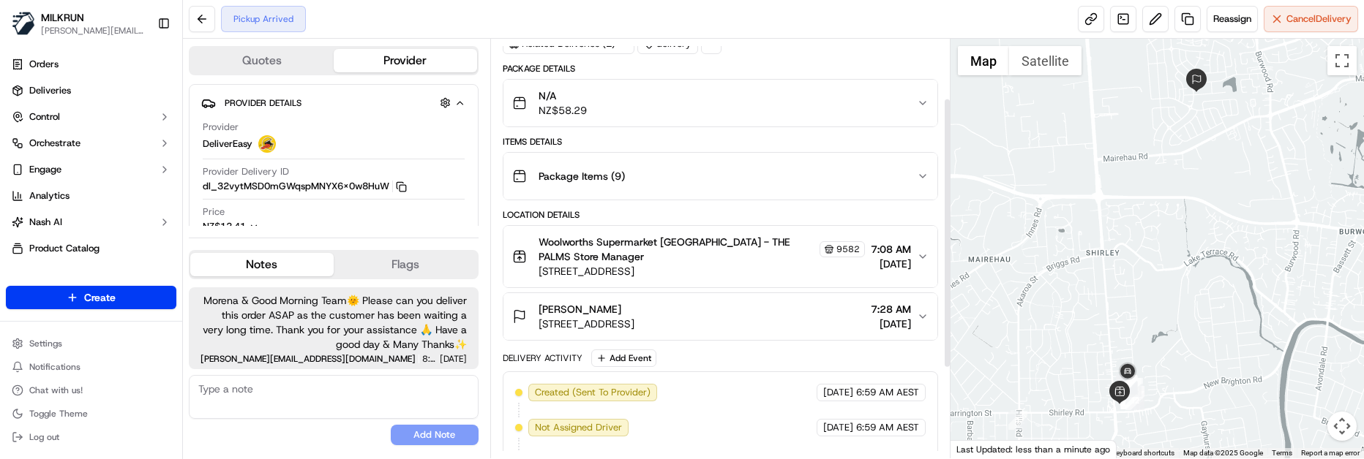
scroll to position [86, 0]
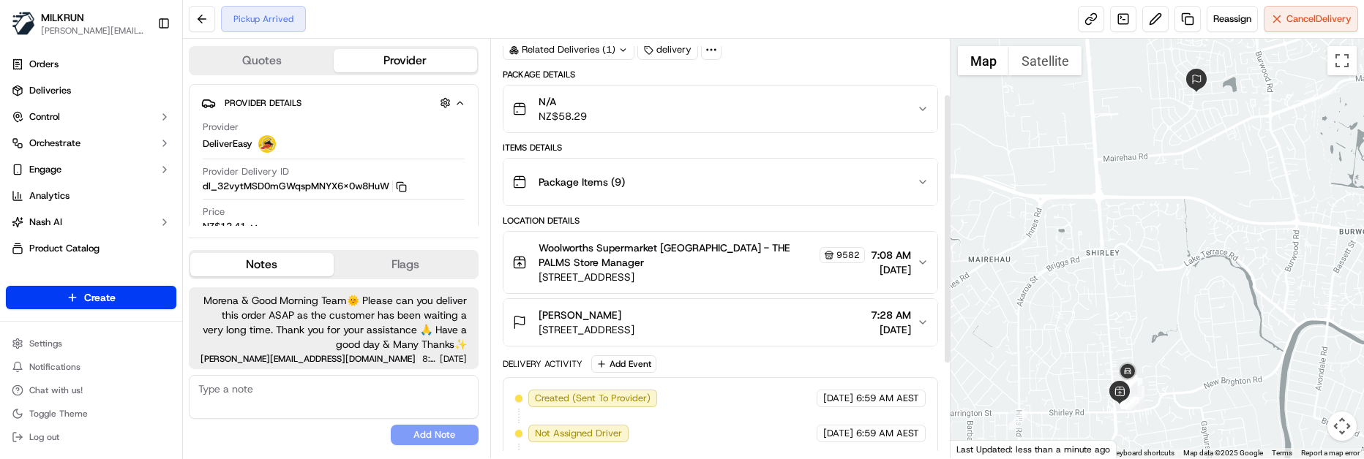
drag, startPoint x: 947, startPoint y: 263, endPoint x: 949, endPoint y: 168, distance: 95.1
click at [949, 168] on div at bounding box center [947, 229] width 5 height 268
